Goal: Navigation & Orientation: Understand site structure

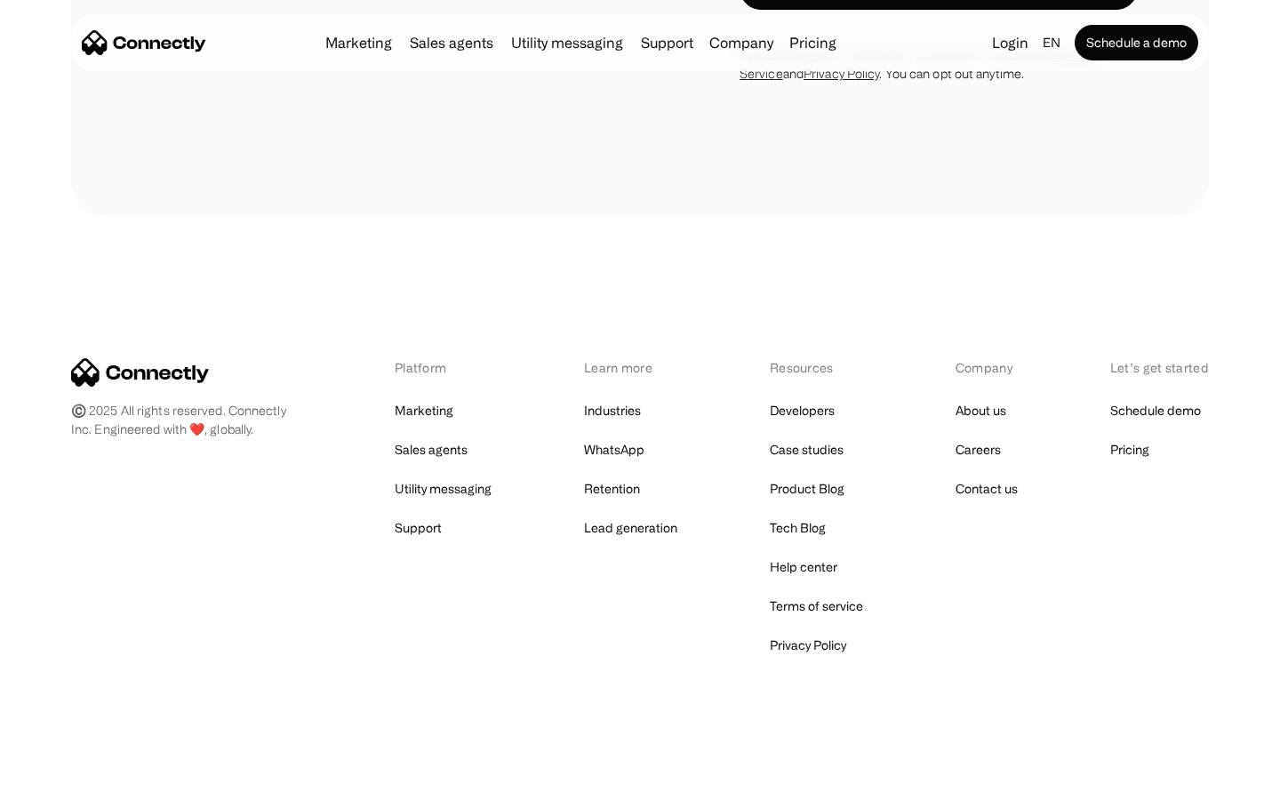
scroll to position [5464, 0]
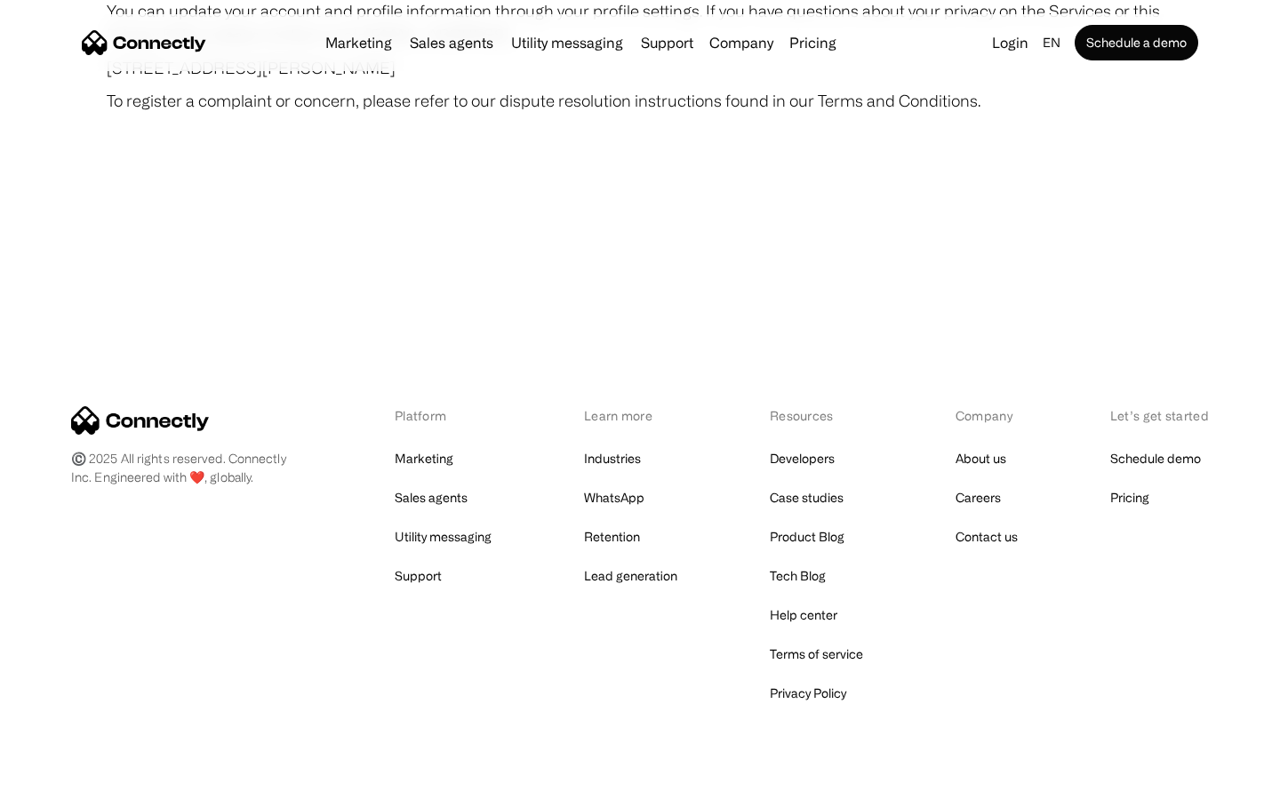
scroll to position [10348, 0]
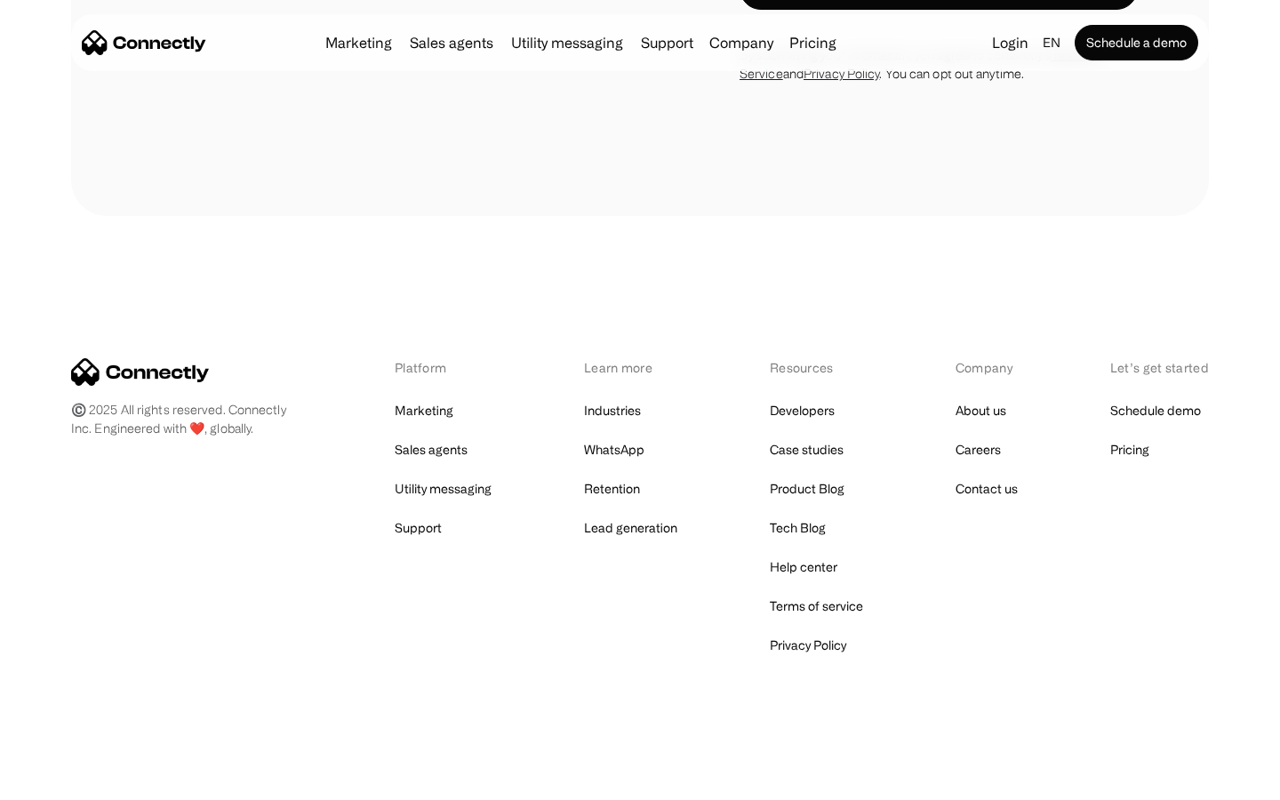
scroll to position [1523, 0]
